Goal: Task Accomplishment & Management: Manage account settings

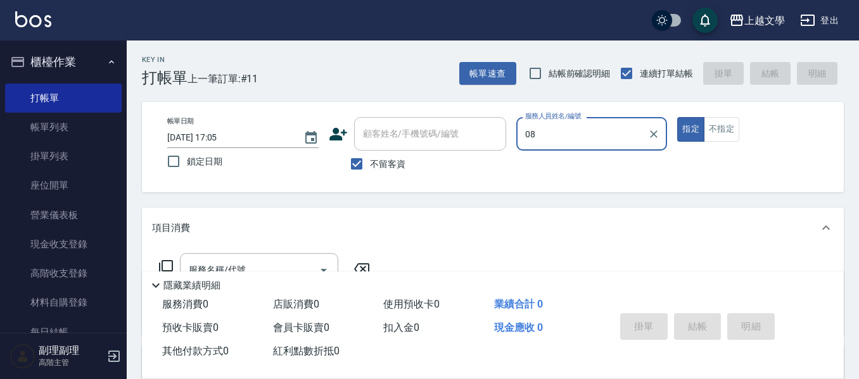
type input "淑娟-08"
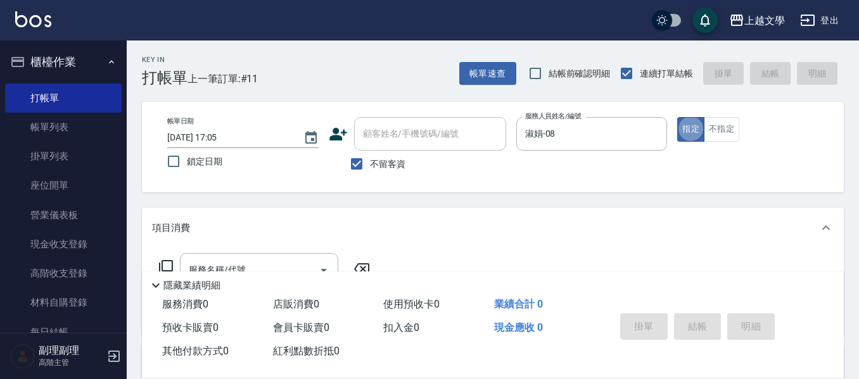
type button "true"
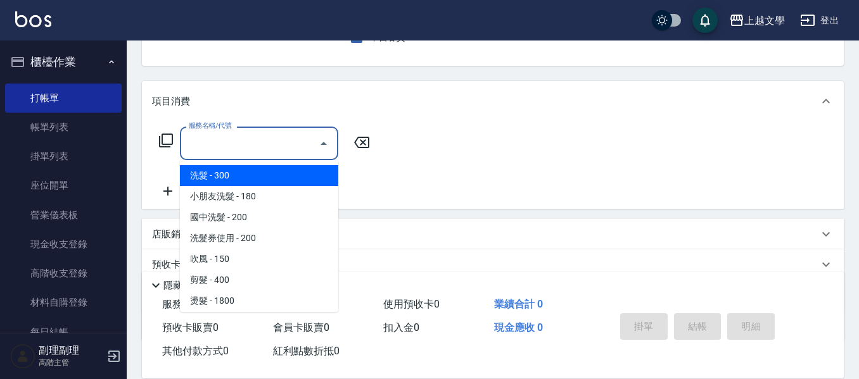
click at [212, 155] on input "服務名稱/代號" at bounding box center [250, 143] width 128 height 22
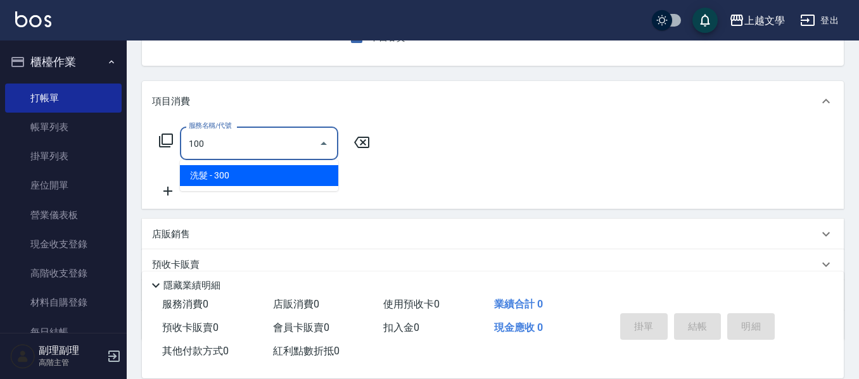
type input "洗髮(100)"
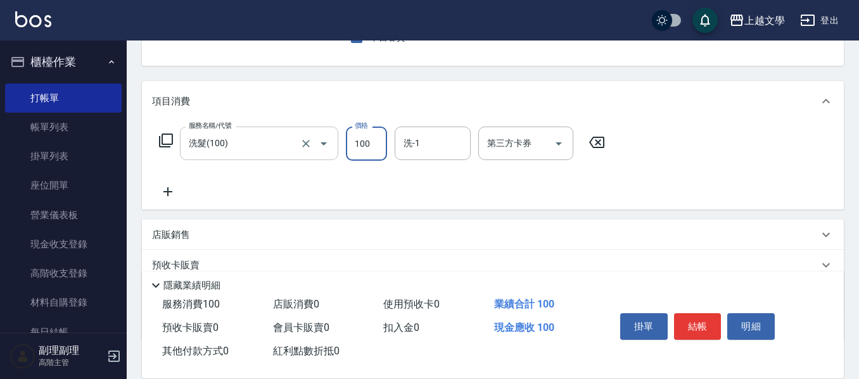
type input "100"
type input "淑娟-08"
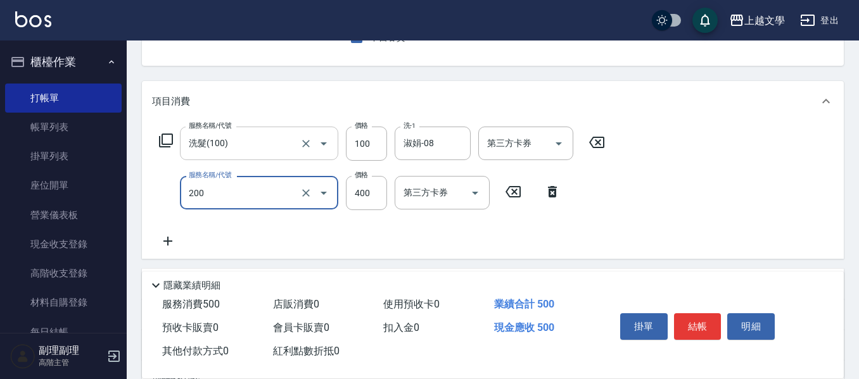
type input "剪髮(200)"
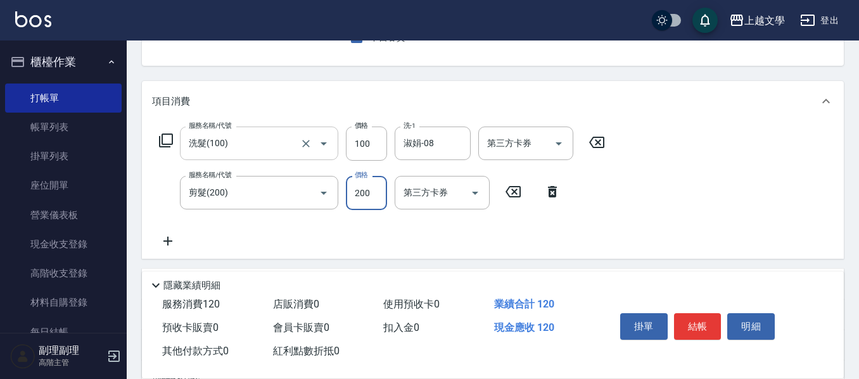
type input "200"
click at [696, 322] on button "結帳" at bounding box center [698, 327] width 48 height 27
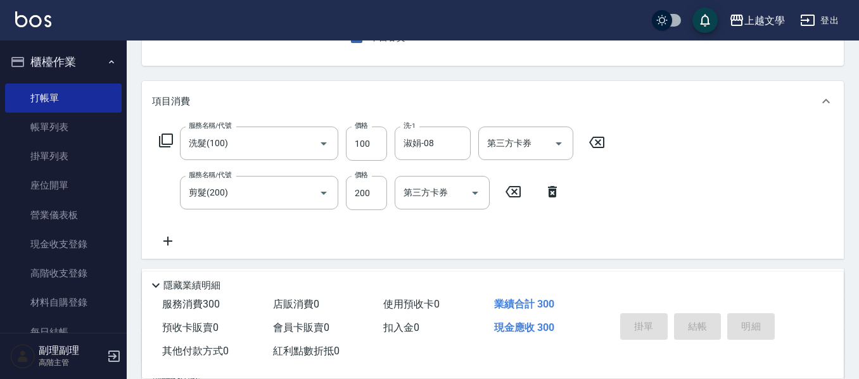
type input "2025/10/06 17:54"
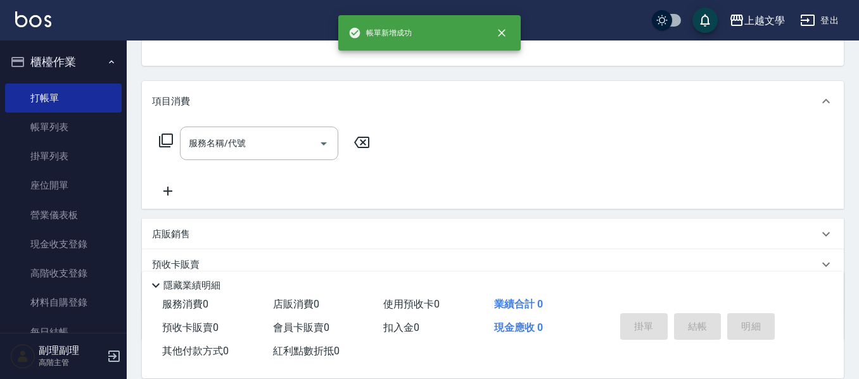
scroll to position [117, 0]
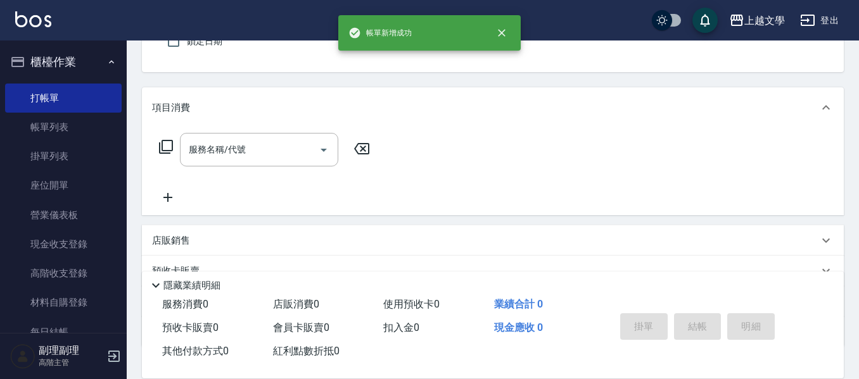
click at [677, 0] on button "指定" at bounding box center [690, 9] width 27 height 25
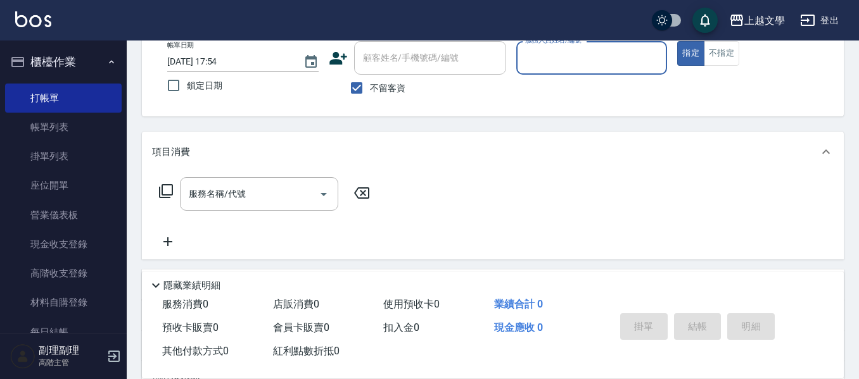
scroll to position [54, 0]
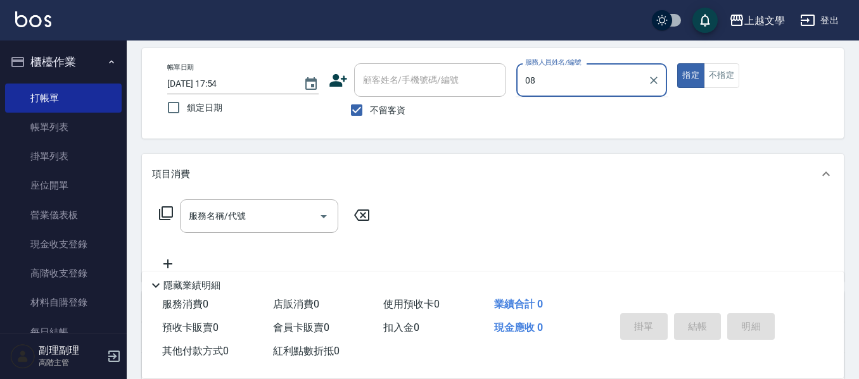
type input "淑娟-08"
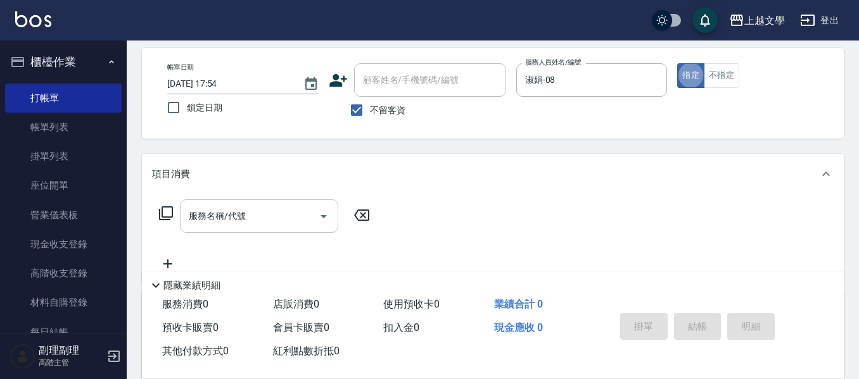
click at [276, 215] on input "服務名稱/代號" at bounding box center [250, 216] width 128 height 22
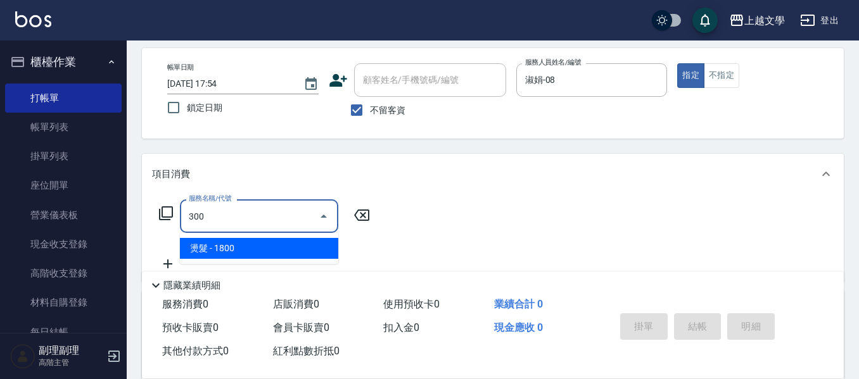
type input "燙髮(300)"
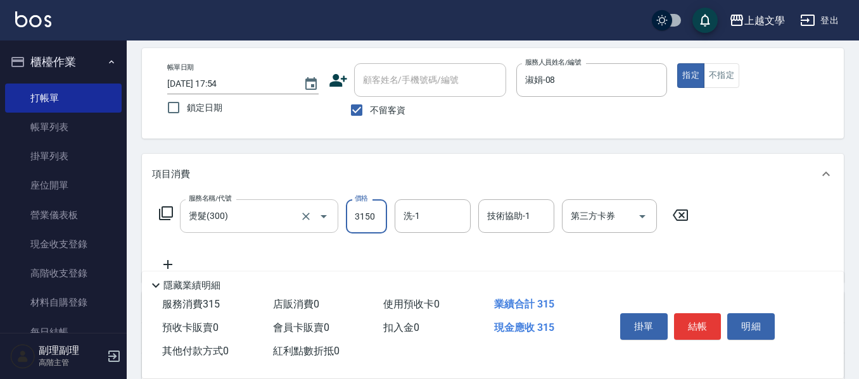
type input "3150"
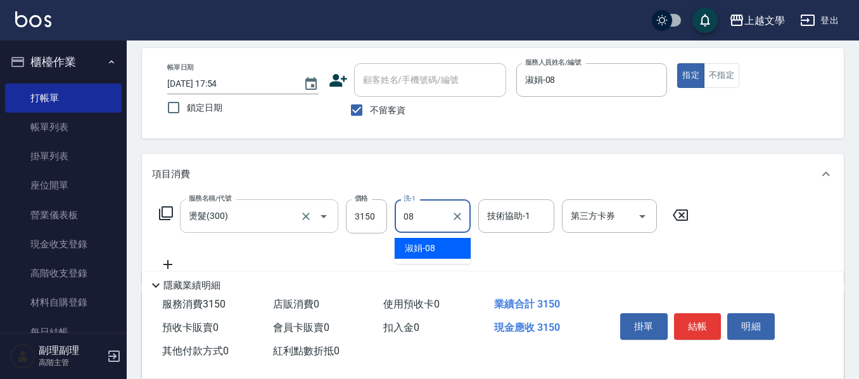
type input "淑娟-08"
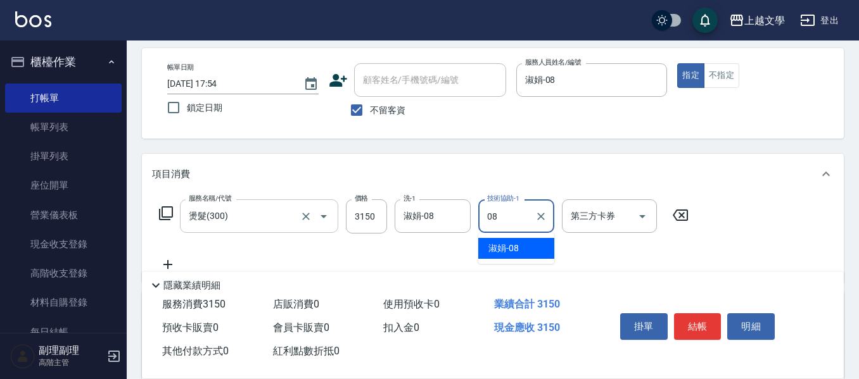
type input "淑娟-08"
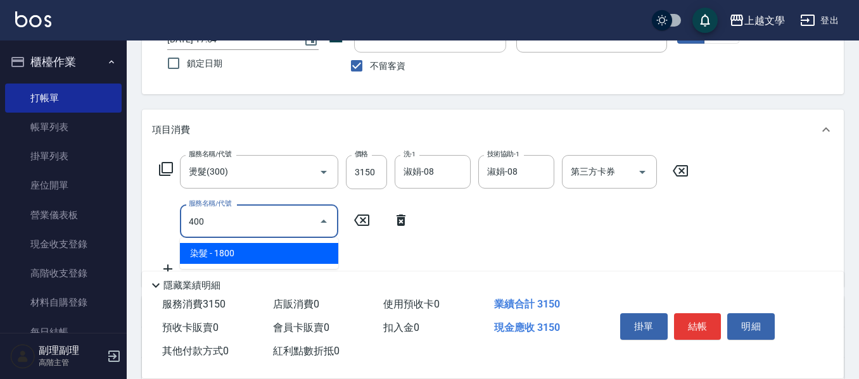
scroll to position [117, 0]
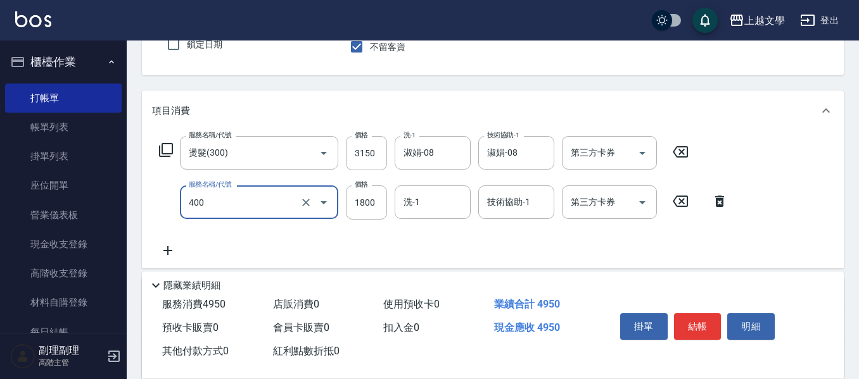
type input "染髮(400)"
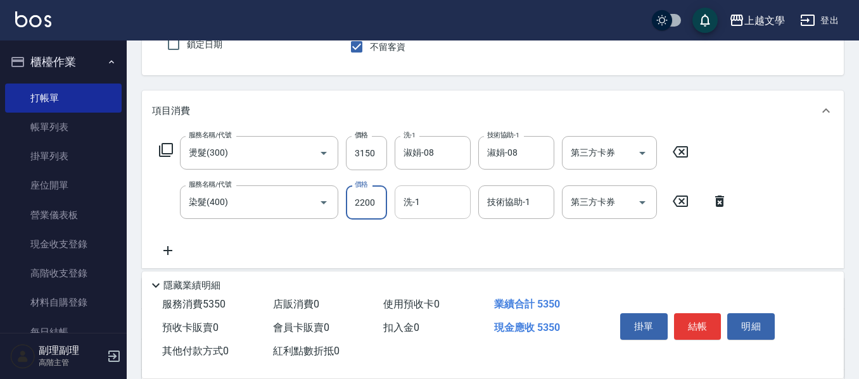
type input "2200"
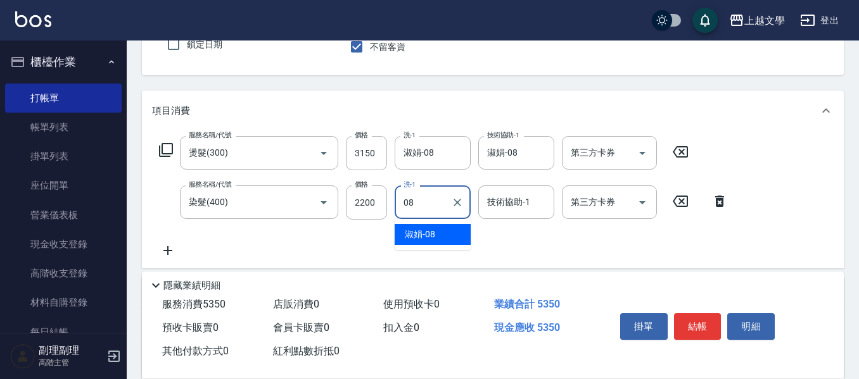
type input "淑娟-08"
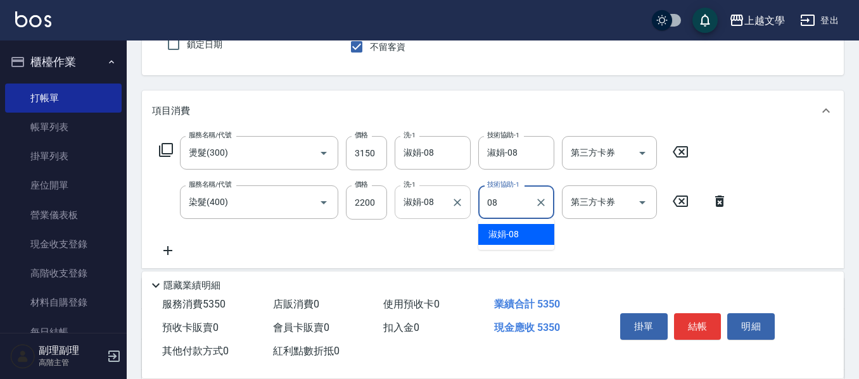
type input "淑娟-08"
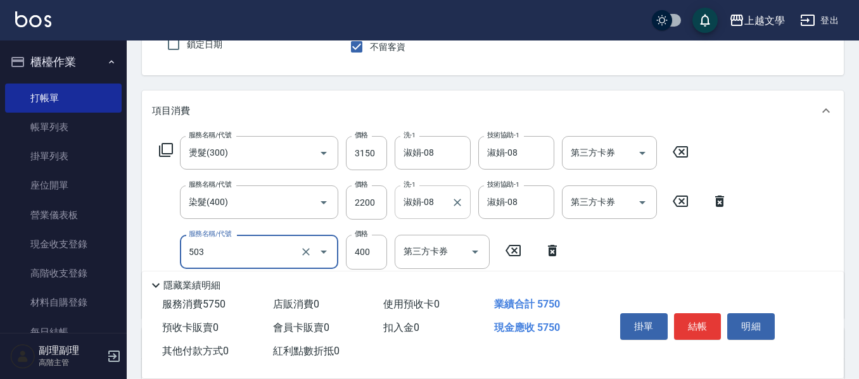
type input "頭皮隔離(503)"
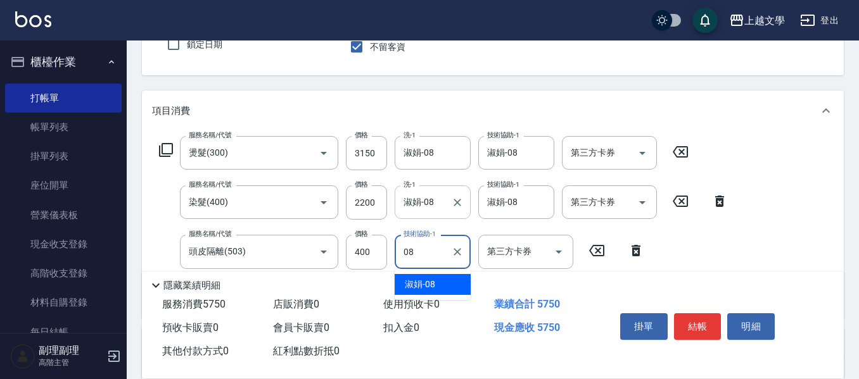
type input "淑娟-08"
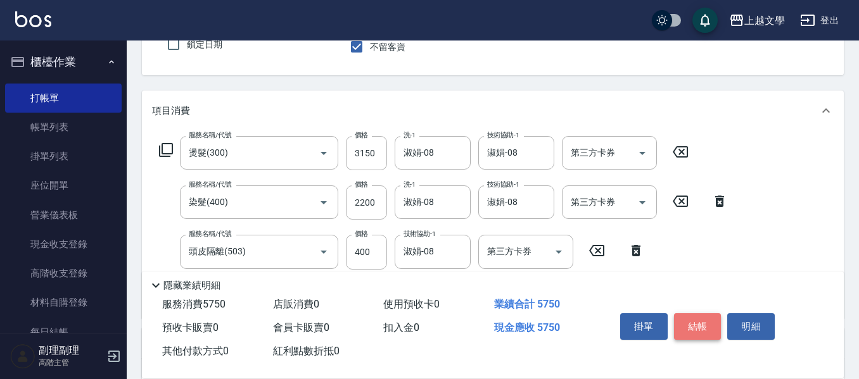
click at [694, 324] on button "結帳" at bounding box center [698, 327] width 48 height 27
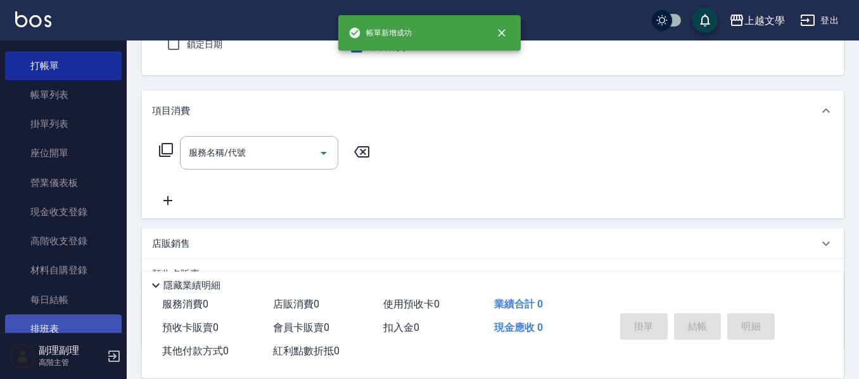
scroll to position [63, 0]
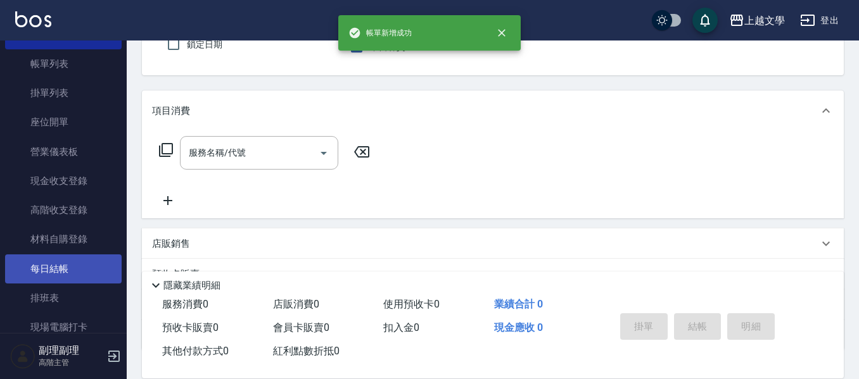
click at [78, 269] on link "每日結帳" at bounding box center [63, 269] width 117 height 29
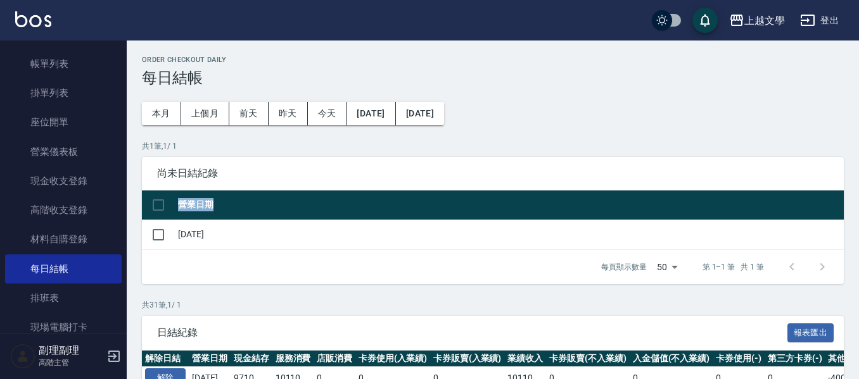
drag, startPoint x: 279, startPoint y: 194, endPoint x: 251, endPoint y: 192, distance: 27.4
click at [251, 192] on div "尚未日結紀錄 營業日期 2025/10/06 每頁顯示數量 50 50 第 1–1 筆 共 1 筆" at bounding box center [493, 220] width 702 height 127
click at [158, 231] on input "checkbox" at bounding box center [158, 235] width 27 height 27
checkbox input "true"
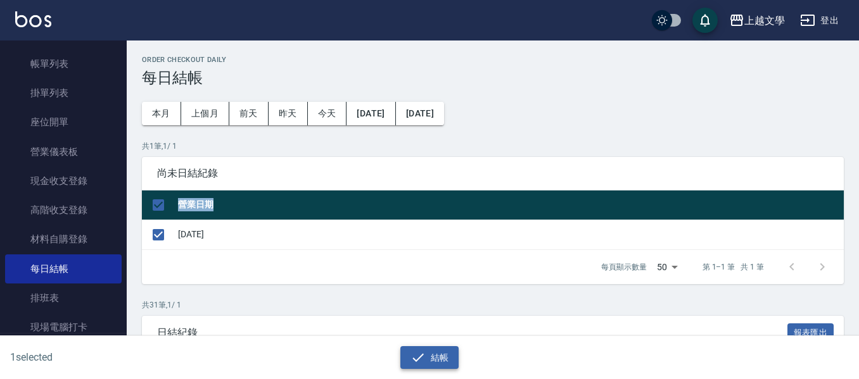
drag, startPoint x: 423, startPoint y: 357, endPoint x: 429, endPoint y: 353, distance: 6.9
click at [428, 353] on button "結帳" at bounding box center [429, 358] width 59 height 23
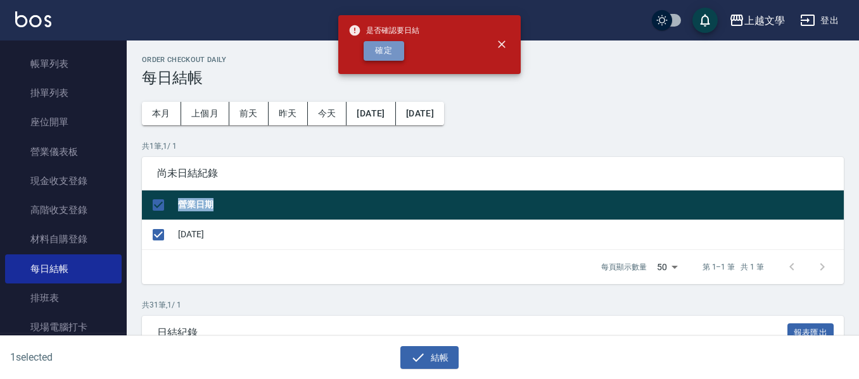
click at [383, 49] on button "確定" at bounding box center [384, 51] width 41 height 20
checkbox input "false"
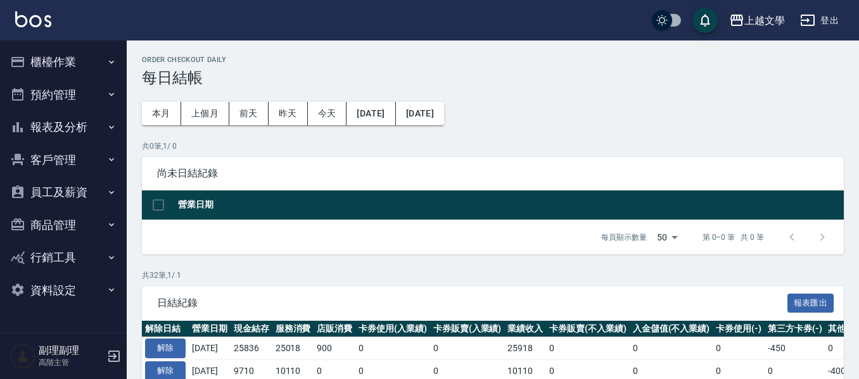
click at [80, 136] on button "報表及分析" at bounding box center [63, 127] width 117 height 33
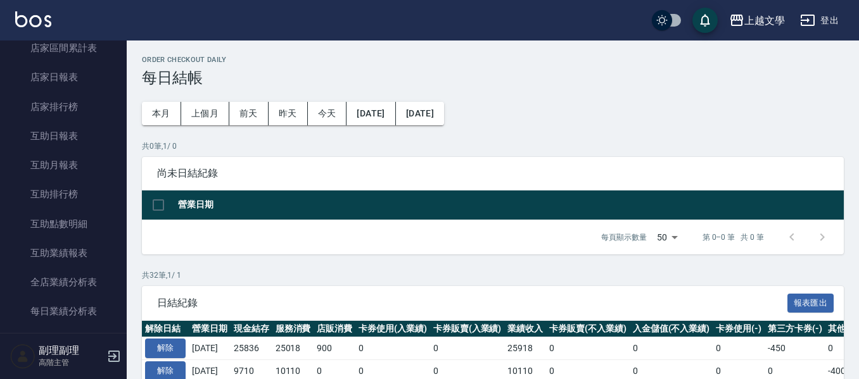
scroll to position [380, 0]
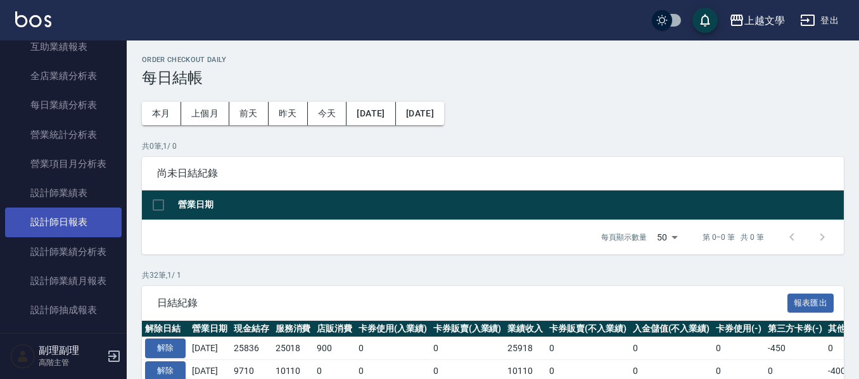
click at [82, 224] on link "設計師日報表" at bounding box center [63, 222] width 117 height 29
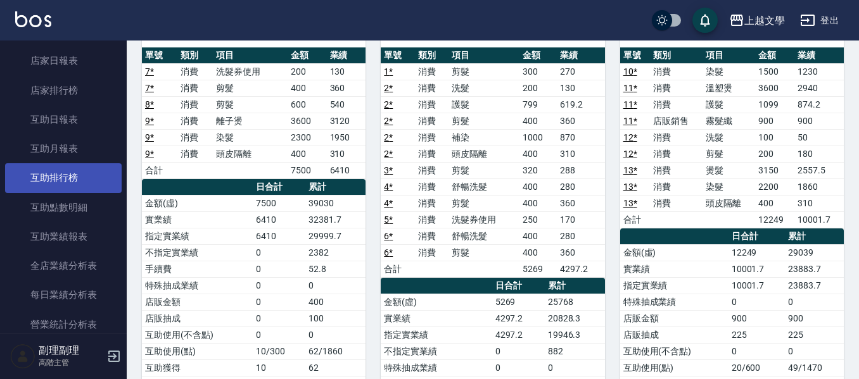
scroll to position [127, 0]
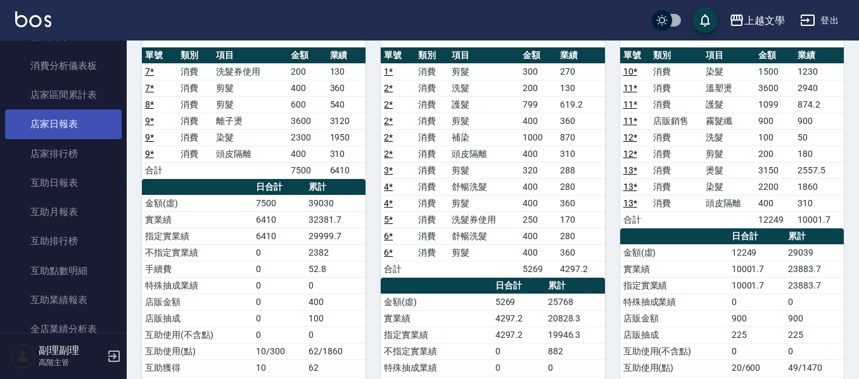
click at [41, 115] on link "店家日報表" at bounding box center [63, 124] width 117 height 29
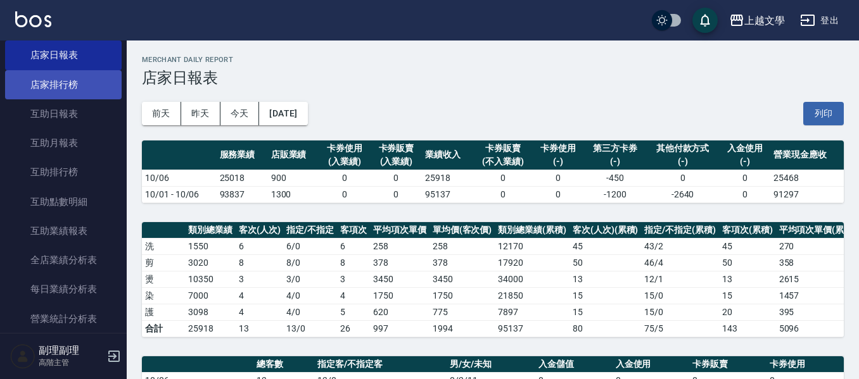
scroll to position [193, 0]
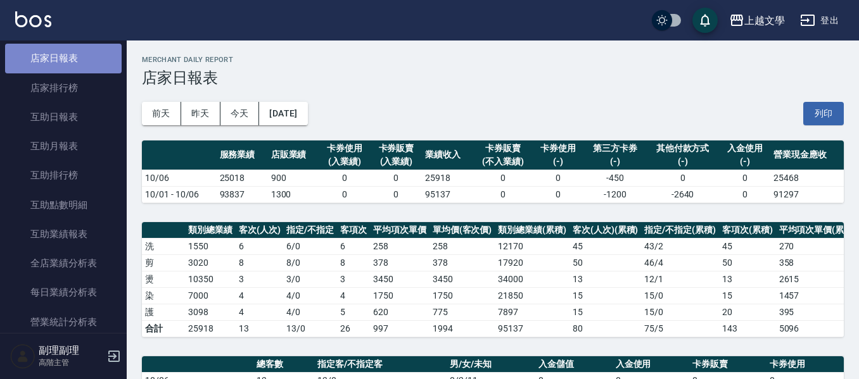
click at [66, 49] on link "店家日報表" at bounding box center [63, 58] width 117 height 29
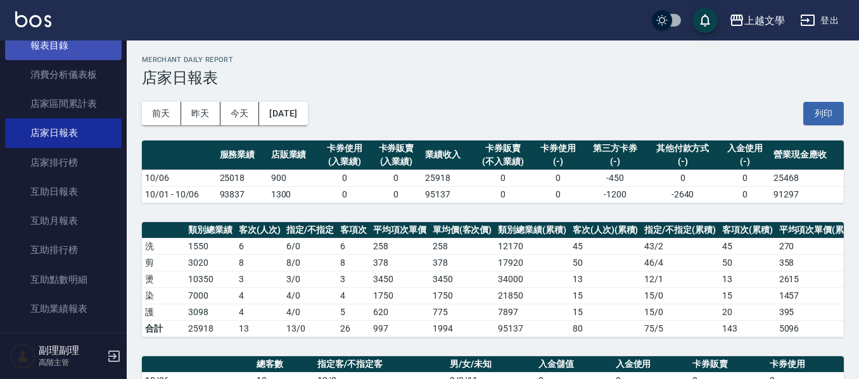
scroll to position [3, 0]
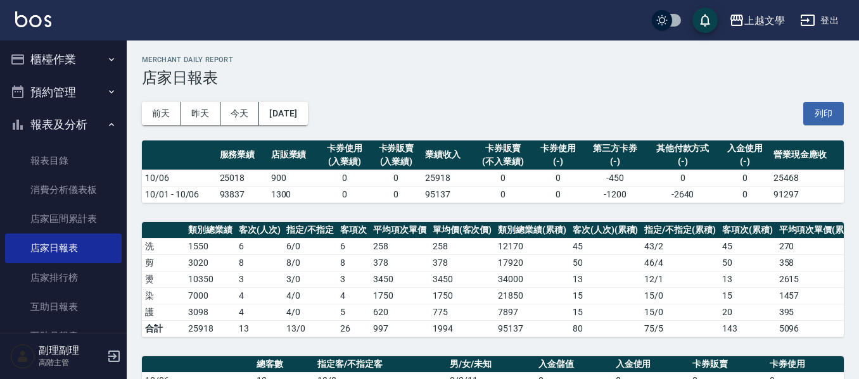
click at [69, 53] on button "櫃檯作業" at bounding box center [63, 59] width 117 height 33
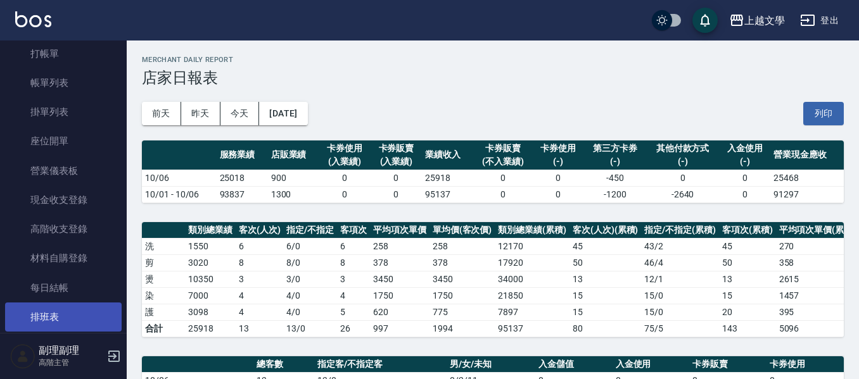
scroll to position [66, 0]
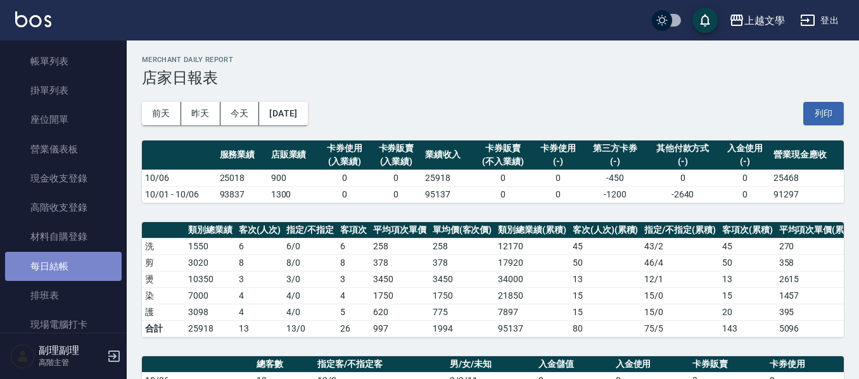
click at [79, 265] on link "每日結帳" at bounding box center [63, 266] width 117 height 29
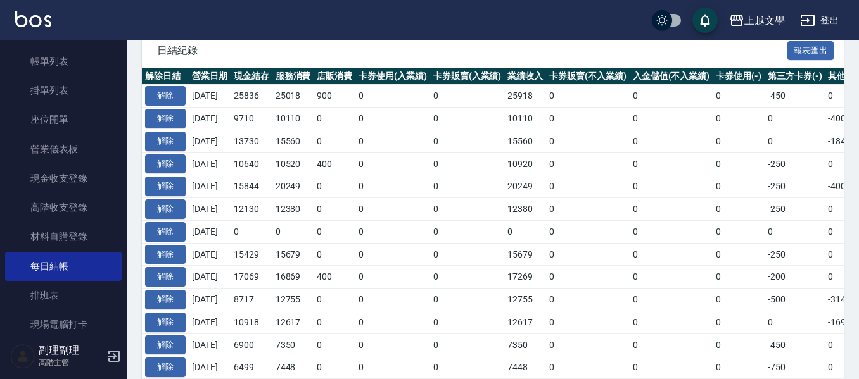
scroll to position [253, 0]
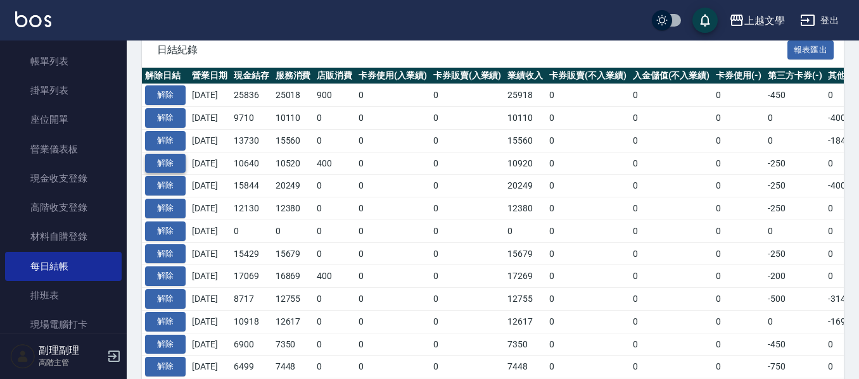
click at [170, 167] on button "解除" at bounding box center [165, 164] width 41 height 20
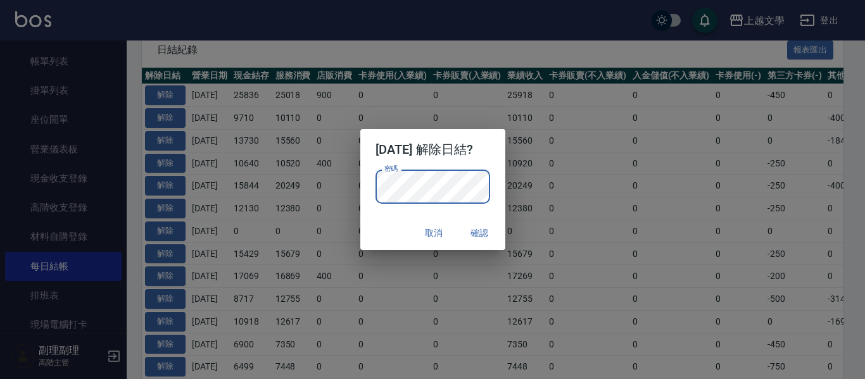
drag, startPoint x: 488, startPoint y: 231, endPoint x: 481, endPoint y: 231, distance: 7.6
click at [488, 231] on button "確認" at bounding box center [480, 233] width 41 height 23
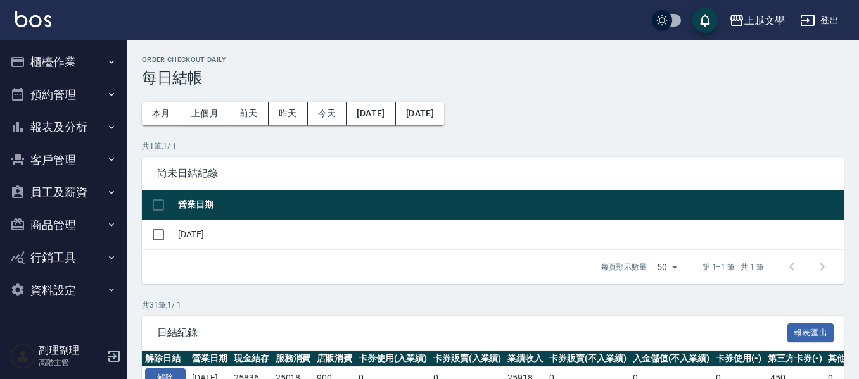
click at [49, 58] on button "櫃檯作業" at bounding box center [63, 62] width 117 height 33
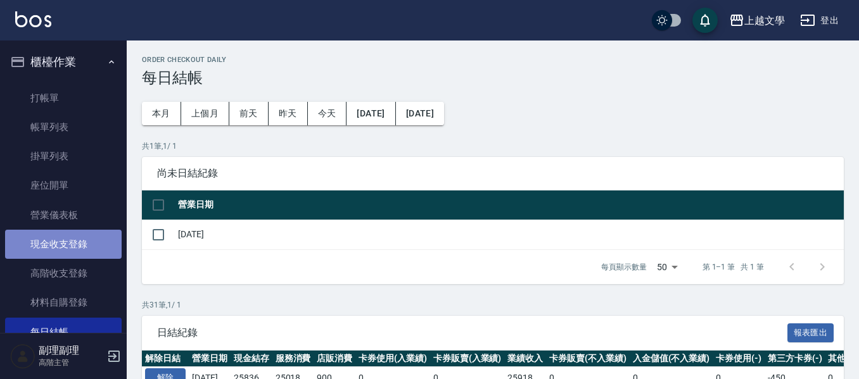
click at [94, 243] on link "現金收支登錄" at bounding box center [63, 244] width 117 height 29
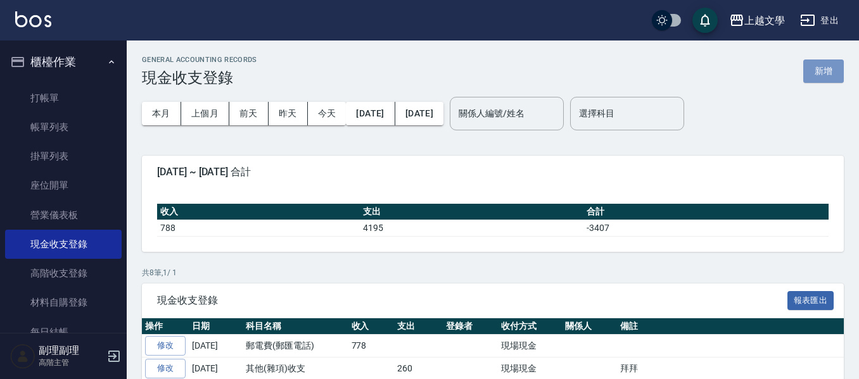
click at [806, 68] on button "新增" at bounding box center [823, 71] width 41 height 23
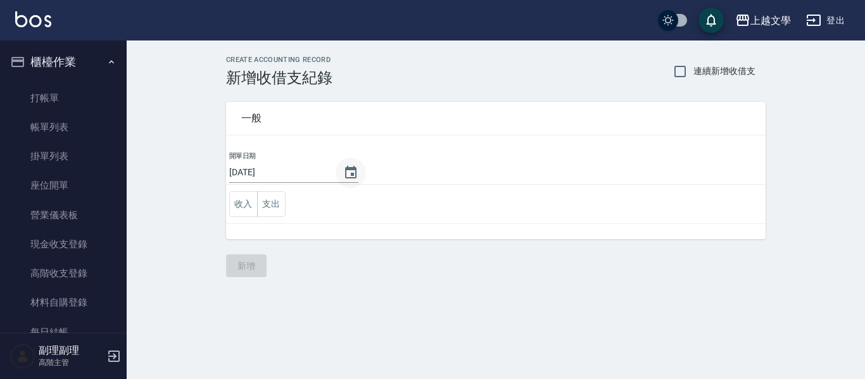
click at [348, 172] on icon "Choose date, selected date is 2025-10-06" at bounding box center [350, 172] width 15 height 15
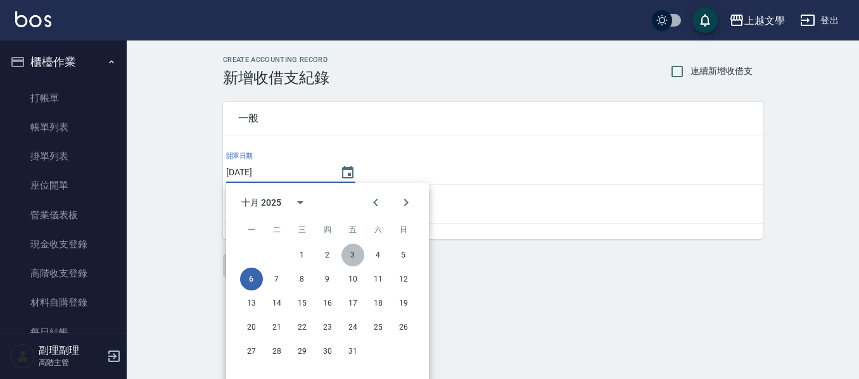
click at [351, 253] on button "3" at bounding box center [352, 255] width 23 height 23
type input "[DATE]"
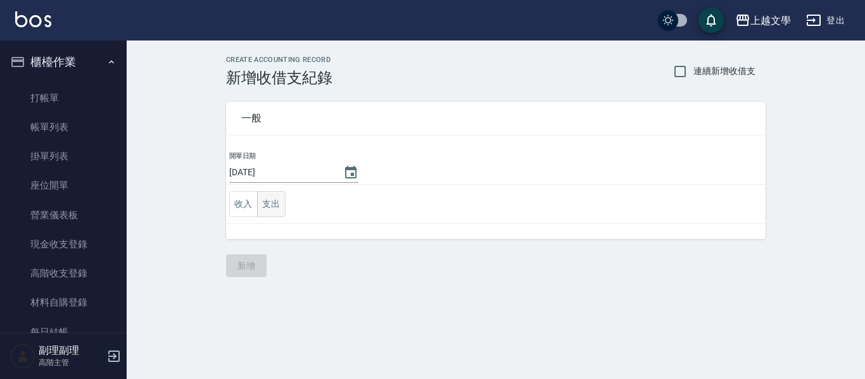
click at [278, 203] on button "支出" at bounding box center [271, 204] width 29 height 26
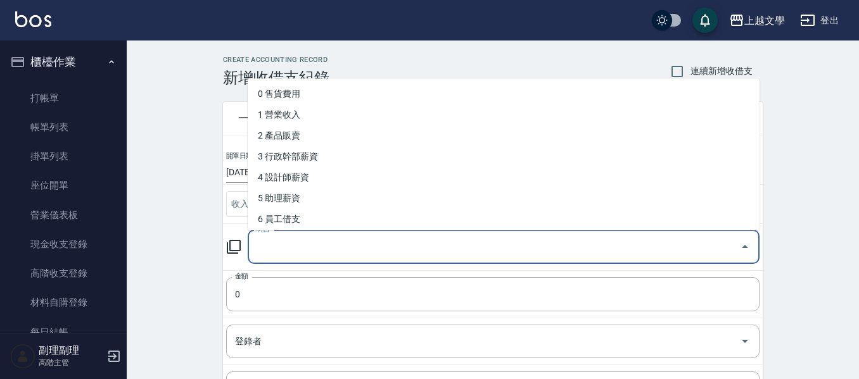
click at [334, 236] on input "科目" at bounding box center [493, 247] width 481 height 22
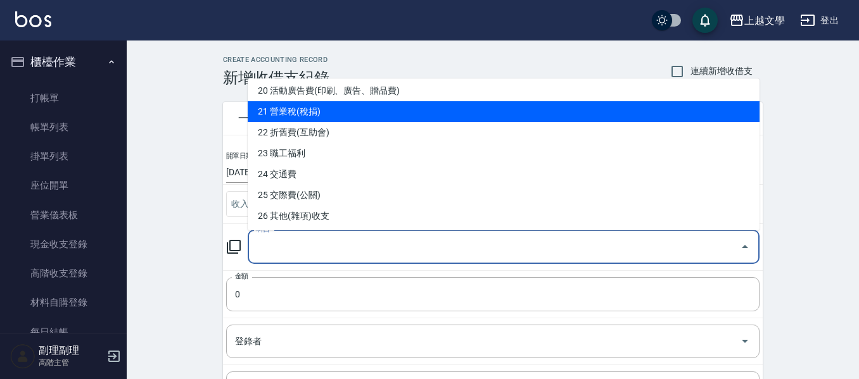
scroll to position [443, 0]
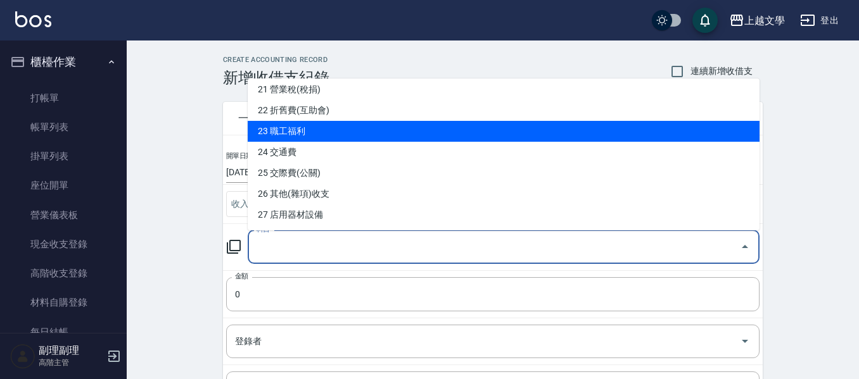
click at [348, 139] on li "23 職工福利" at bounding box center [504, 131] width 512 height 21
type input "23 職工福利"
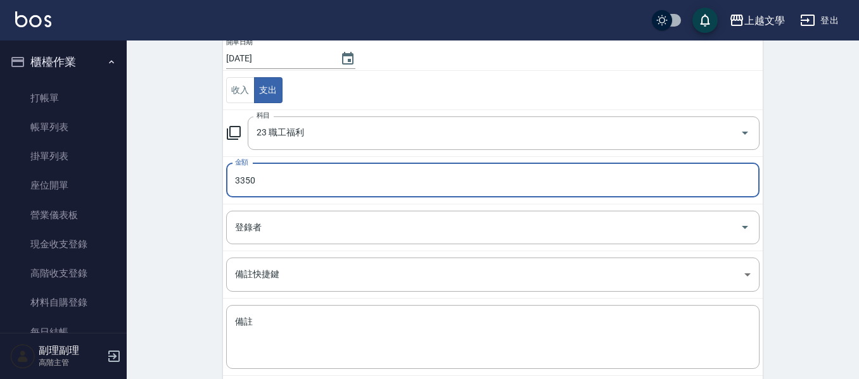
scroll to position [127, 0]
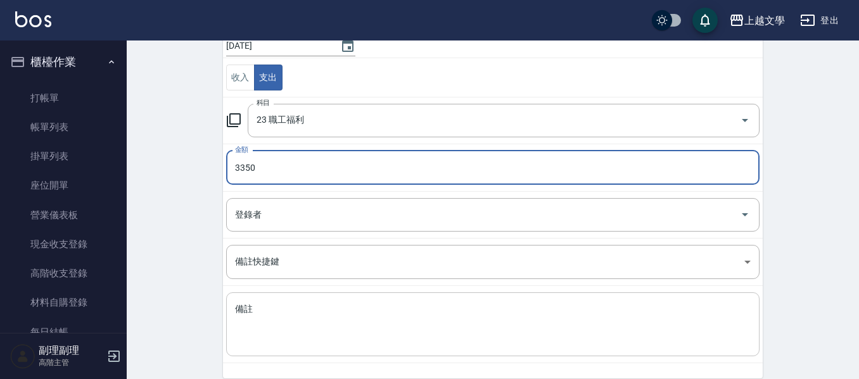
type input "3350"
click at [323, 321] on textarea "備註" at bounding box center [493, 324] width 516 height 43
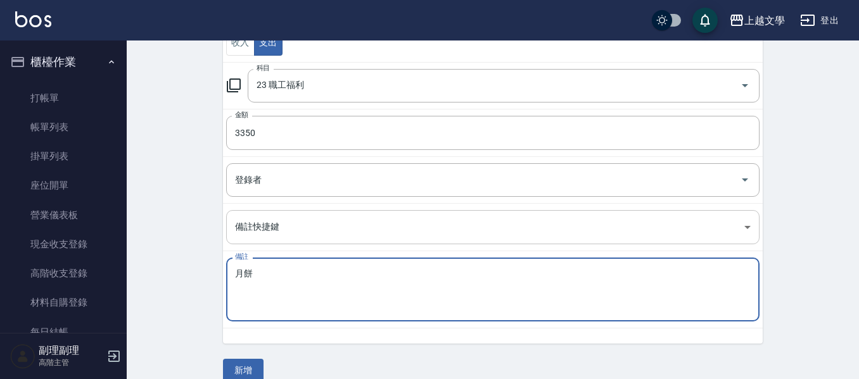
scroll to position [180, 0]
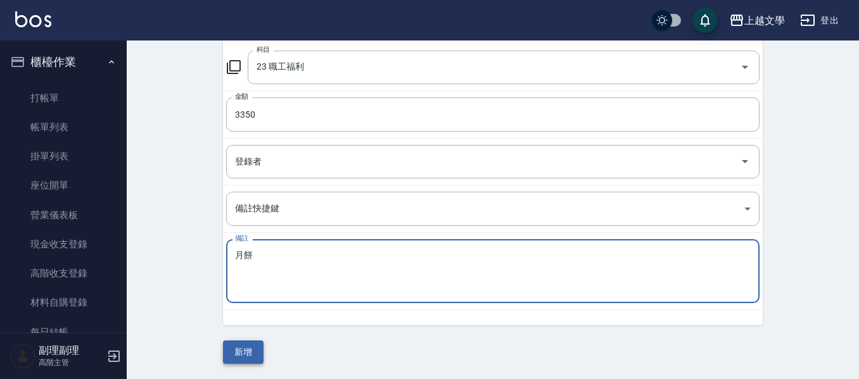
type textarea "月餅"
click at [243, 357] on button "新增" at bounding box center [243, 352] width 41 height 23
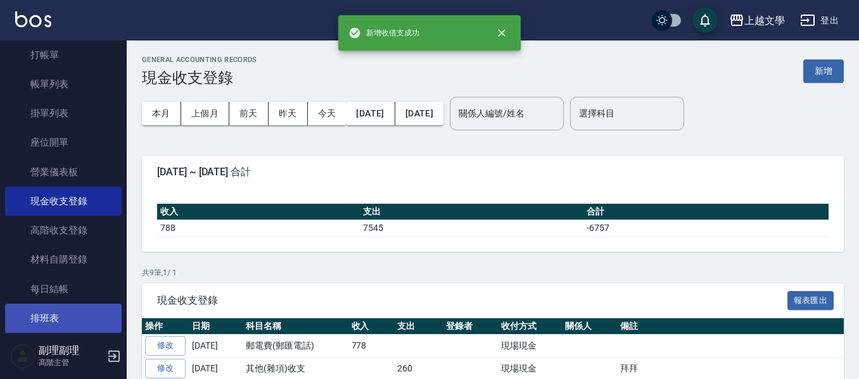
scroll to position [63, 0]
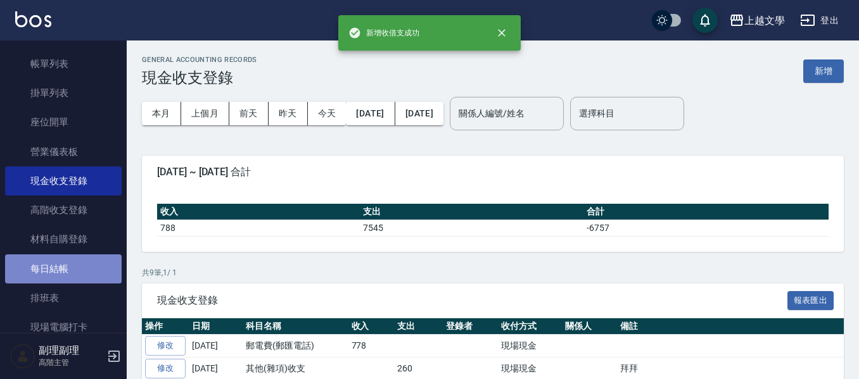
click at [67, 276] on link "每日結帳" at bounding box center [63, 269] width 117 height 29
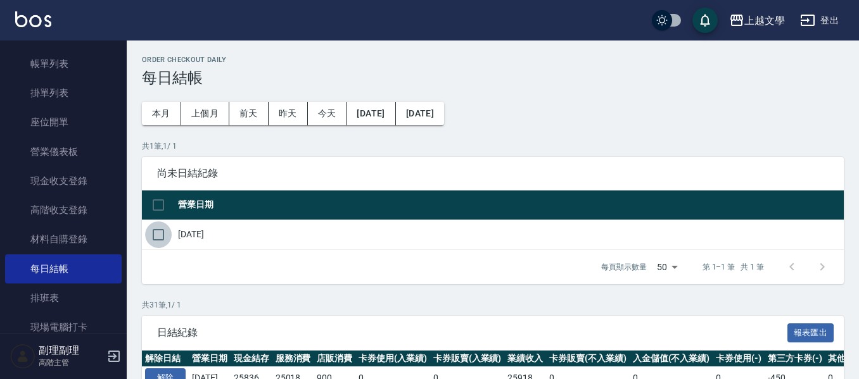
click at [158, 231] on input "checkbox" at bounding box center [158, 235] width 27 height 27
checkbox input "true"
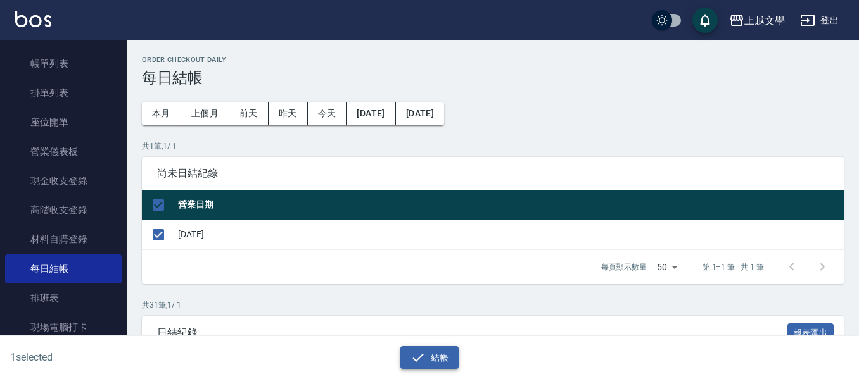
click at [418, 362] on icon "button" at bounding box center [417, 357] width 15 height 15
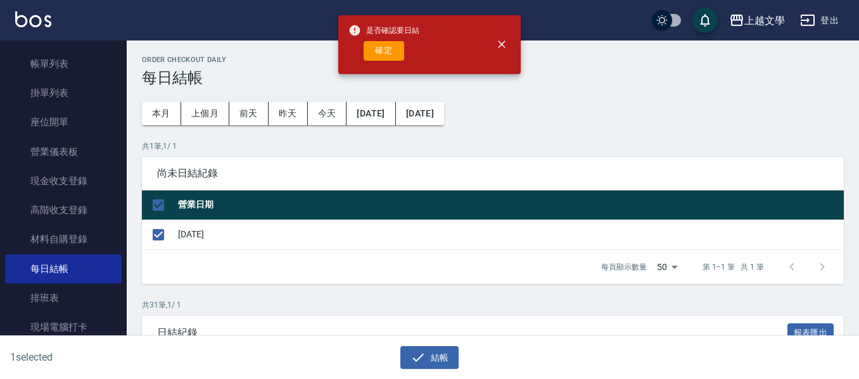
click at [383, 37] on div "是否確認要日結 確定" at bounding box center [383, 44] width 71 height 51
click at [383, 49] on button "確定" at bounding box center [384, 51] width 41 height 20
checkbox input "false"
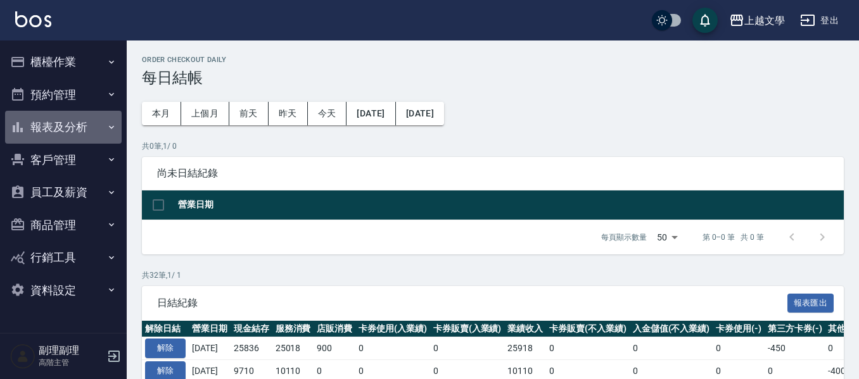
click at [80, 133] on button "報表及分析" at bounding box center [63, 127] width 117 height 33
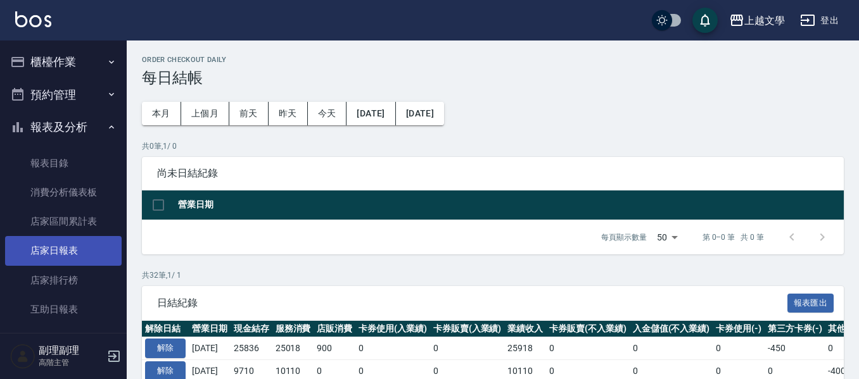
click at [72, 244] on link "店家日報表" at bounding box center [63, 250] width 117 height 29
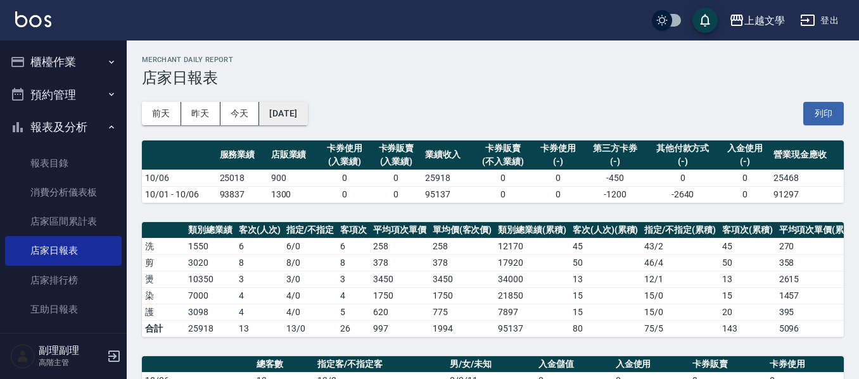
click at [303, 111] on button "[DATE]" at bounding box center [283, 113] width 48 height 23
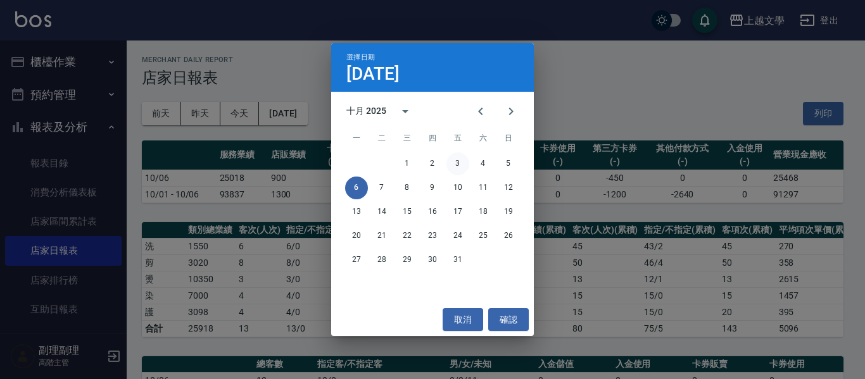
click at [459, 164] on button "3" at bounding box center [458, 164] width 23 height 23
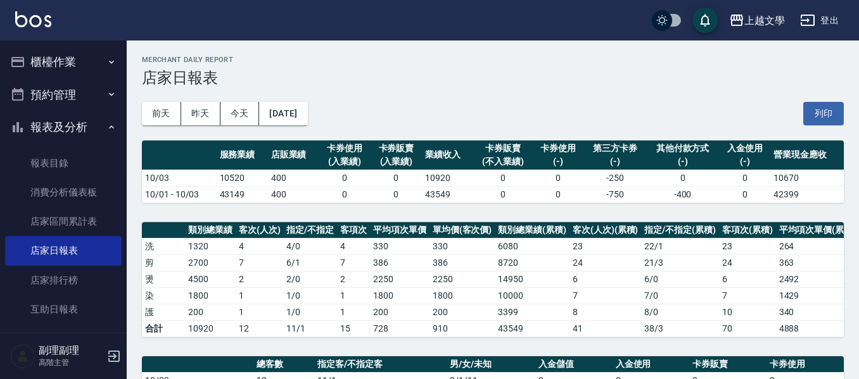
drag, startPoint x: 833, startPoint y: 34, endPoint x: 836, endPoint y: 17, distance: 16.7
click at [834, 30] on div "上越文學 登出" at bounding box center [429, 20] width 859 height 41
click at [836, 17] on button "登出" at bounding box center [819, 20] width 49 height 23
